Goal: Transaction & Acquisition: Book appointment/travel/reservation

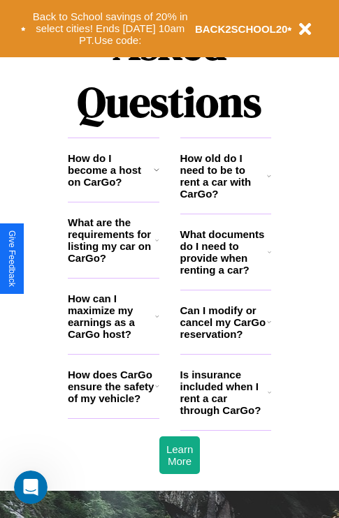
scroll to position [1691, 0]
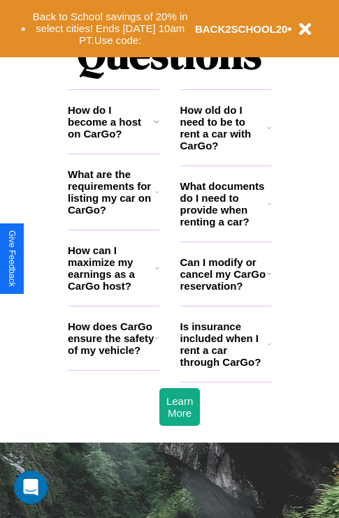
click at [225, 226] on h3 "What documents do I need to provide when renting a car?" at bounding box center [224, 203] width 88 height 47
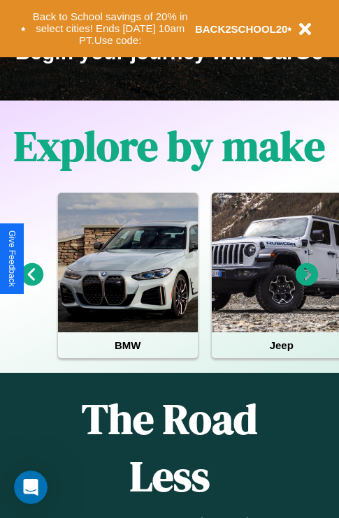
scroll to position [215, 0]
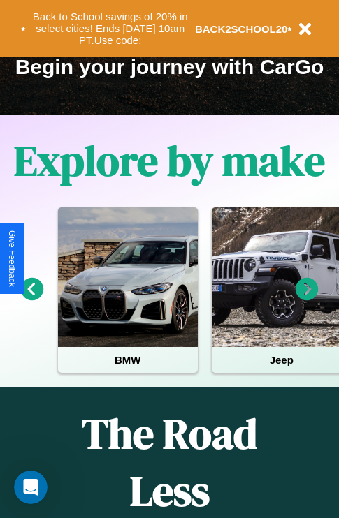
click at [306, 299] on icon at bounding box center [306, 289] width 23 height 23
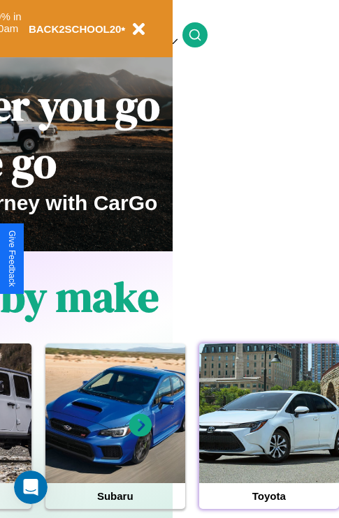
click at [268, 435] on div at bounding box center [269, 413] width 140 height 140
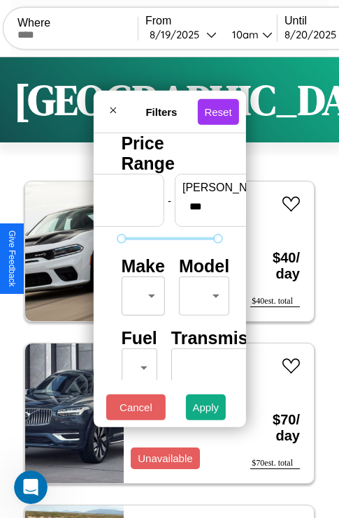
scroll to position [41, 0]
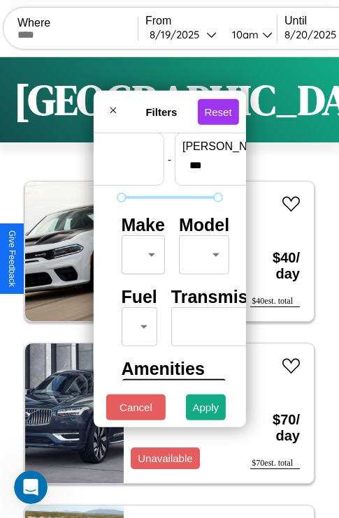
click at [140, 251] on body "CarGo Where From [DATE] 10am Until [DATE] 10am Become a Host Login Sign Up Lond…" at bounding box center [169, 288] width 339 height 576
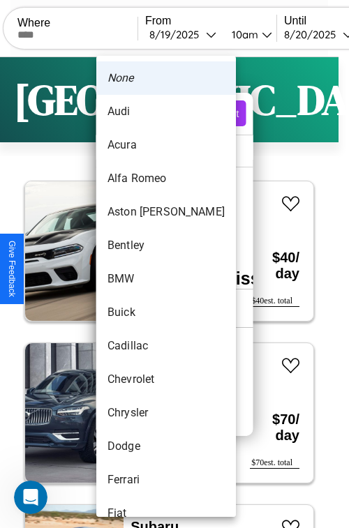
click at [140, 112] on li "Audi" at bounding box center [166, 112] width 140 height 34
type input "****"
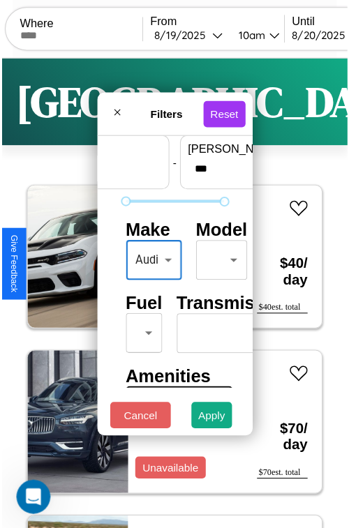
scroll to position [41, 1]
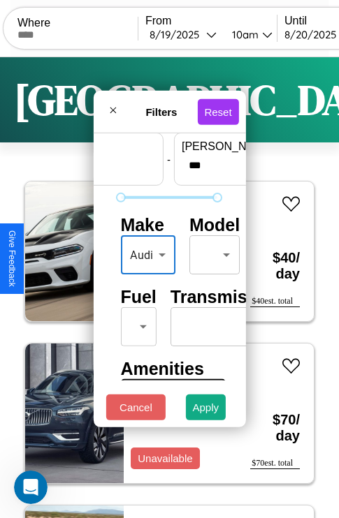
click at [212, 251] on body "CarGo Where From [DATE] 10am Until [DATE] 10am Become a Host Login Sign Up Lond…" at bounding box center [169, 288] width 339 height 576
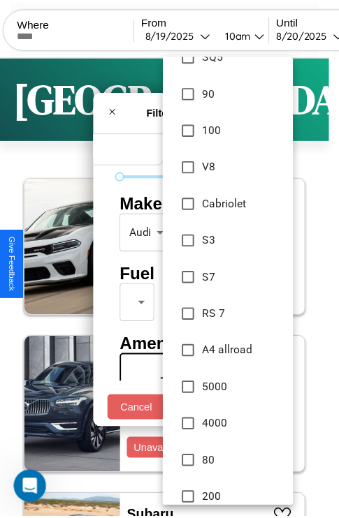
scroll to position [845, 0]
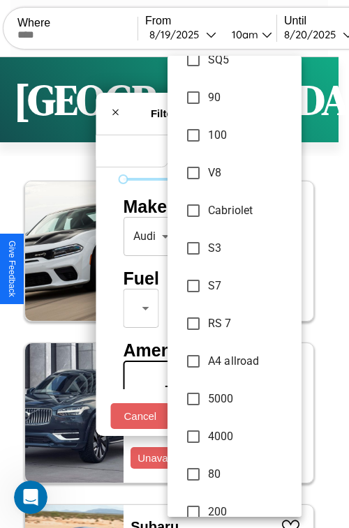
type input "**********"
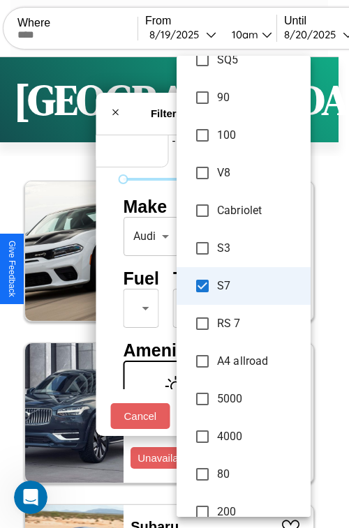
click at [175, 264] on div at bounding box center [174, 264] width 349 height 528
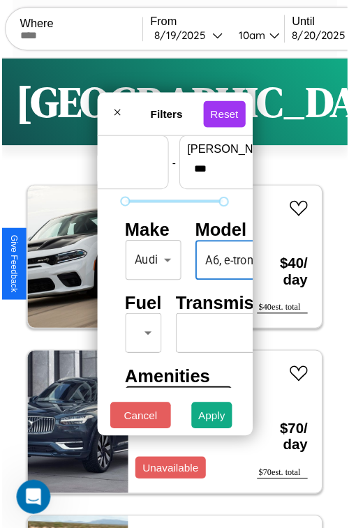
scroll to position [113, 1]
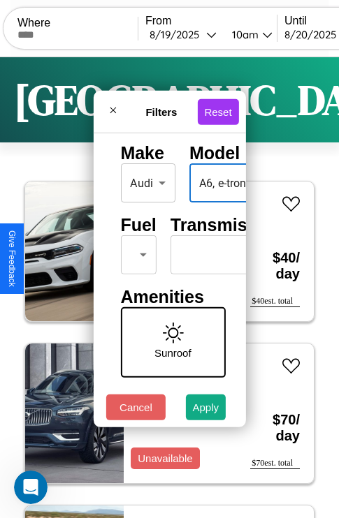
click at [135, 251] on body "CarGo Where From [DATE] 10am Until [DATE] 10am Become a Host Login Sign Up Lond…" at bounding box center [169, 288] width 339 height 576
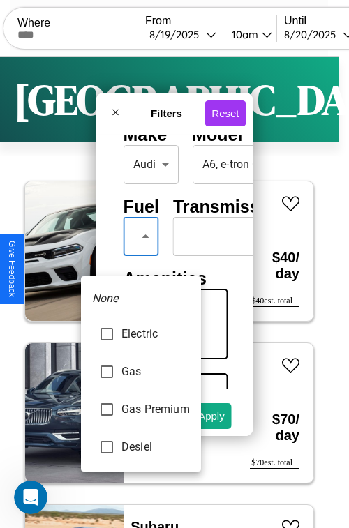
type input "**********"
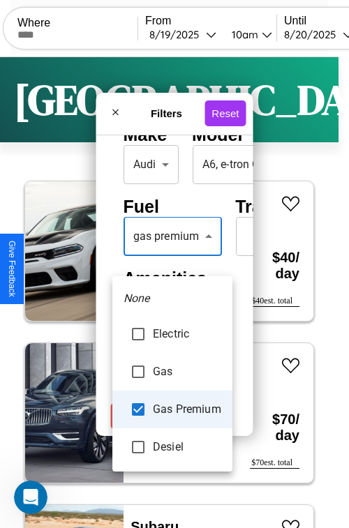
click at [172, 257] on div at bounding box center [174, 264] width 349 height 528
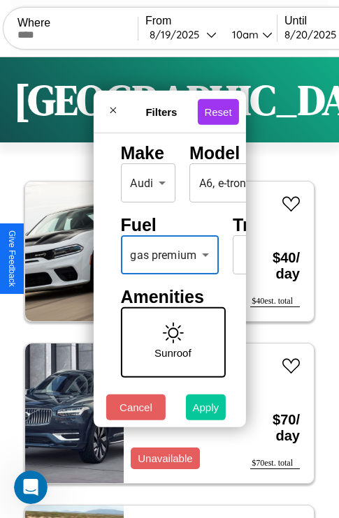
click at [206, 410] on button "Apply" at bounding box center [206, 407] width 40 height 26
